Goal: Register for event/course

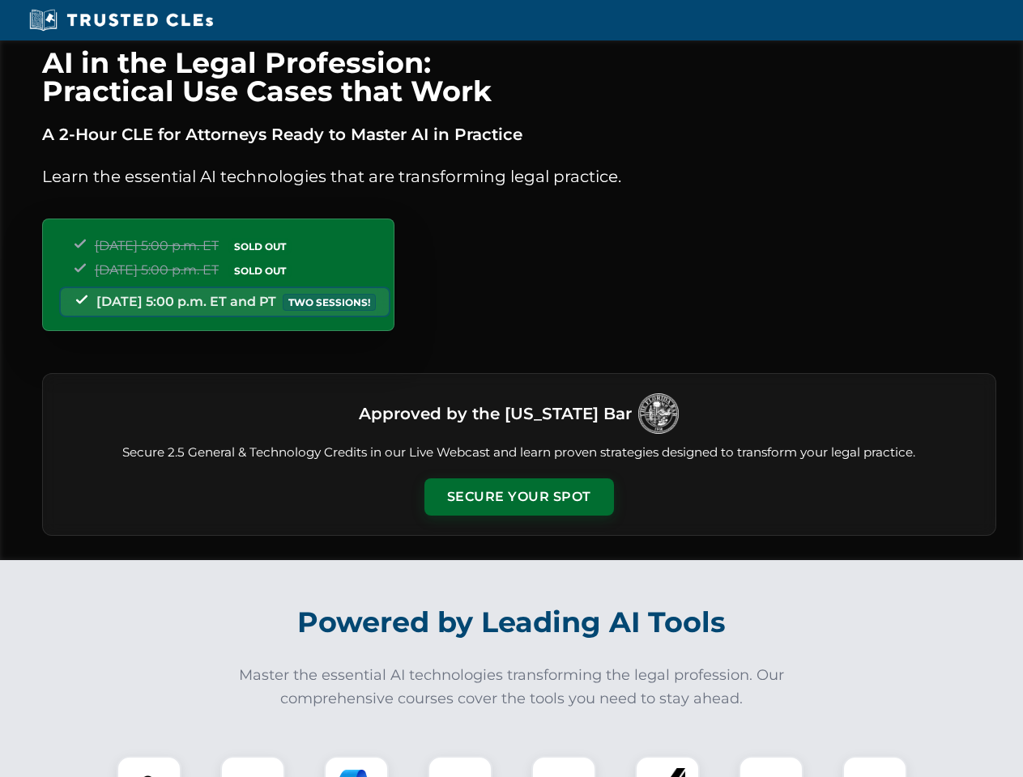
click at [518, 497] on button "Secure Your Spot" at bounding box center [518, 497] width 189 height 37
click at [149, 767] on img at bounding box center [149, 788] width 47 height 47
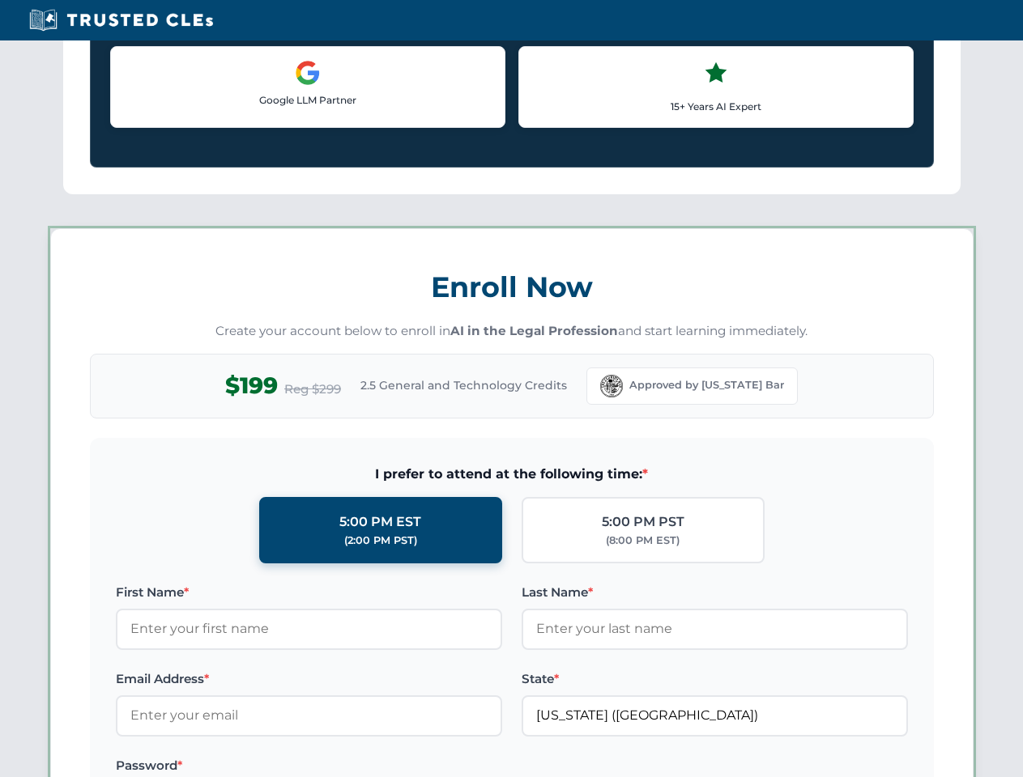
click at [356, 767] on label "Password *" at bounding box center [309, 765] width 386 height 19
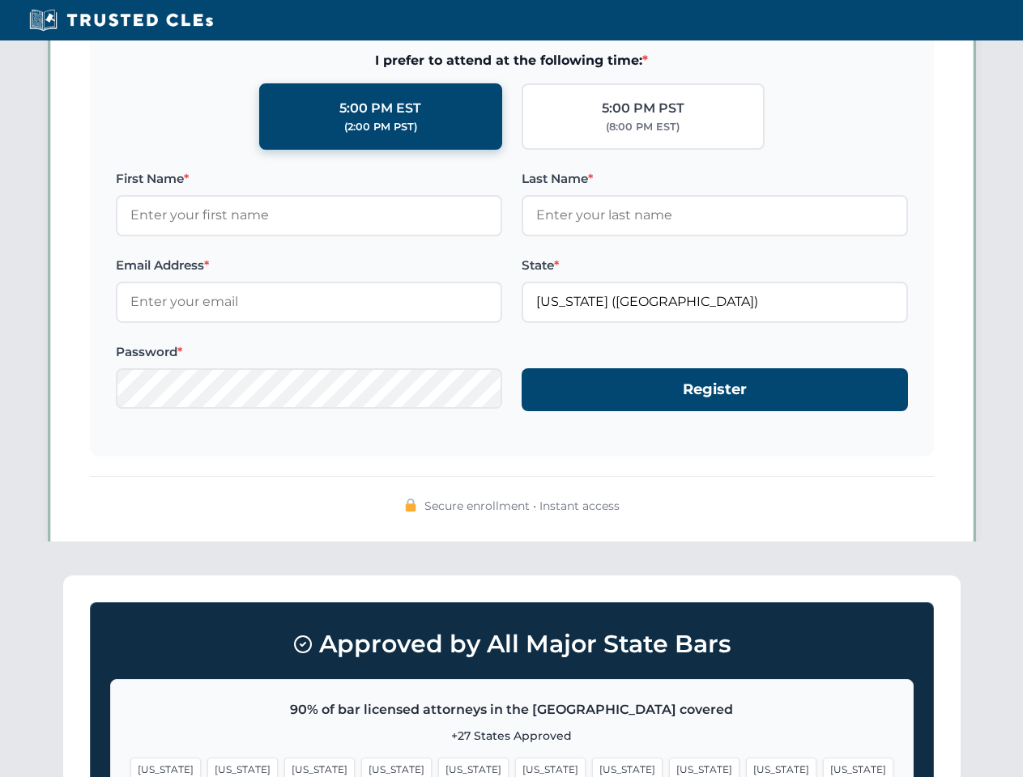
click at [746, 767] on span "[US_STATE]" at bounding box center [781, 769] width 70 height 23
